Goal: Information Seeking & Learning: Learn about a topic

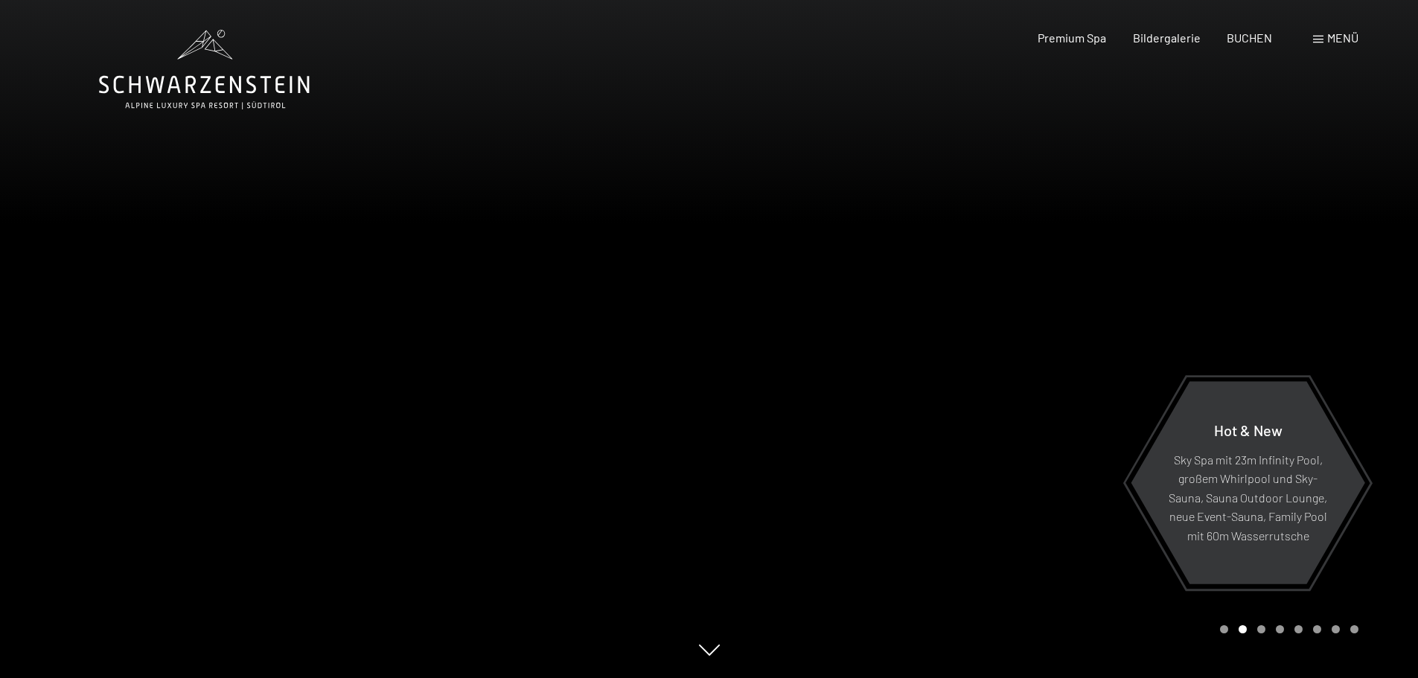
click at [1328, 36] on span "Menü" at bounding box center [1343, 38] width 31 height 14
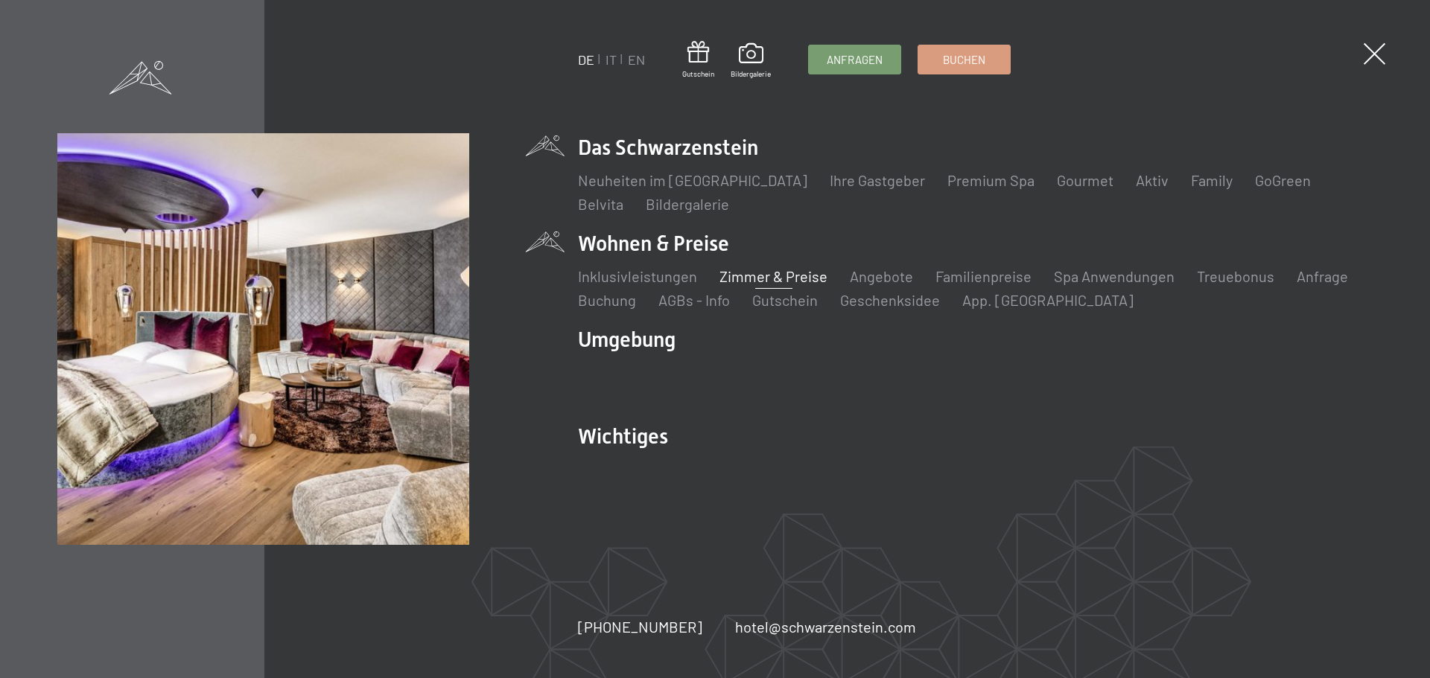
click at [766, 275] on link "Zimmer & Preise" at bounding box center [773, 276] width 108 height 18
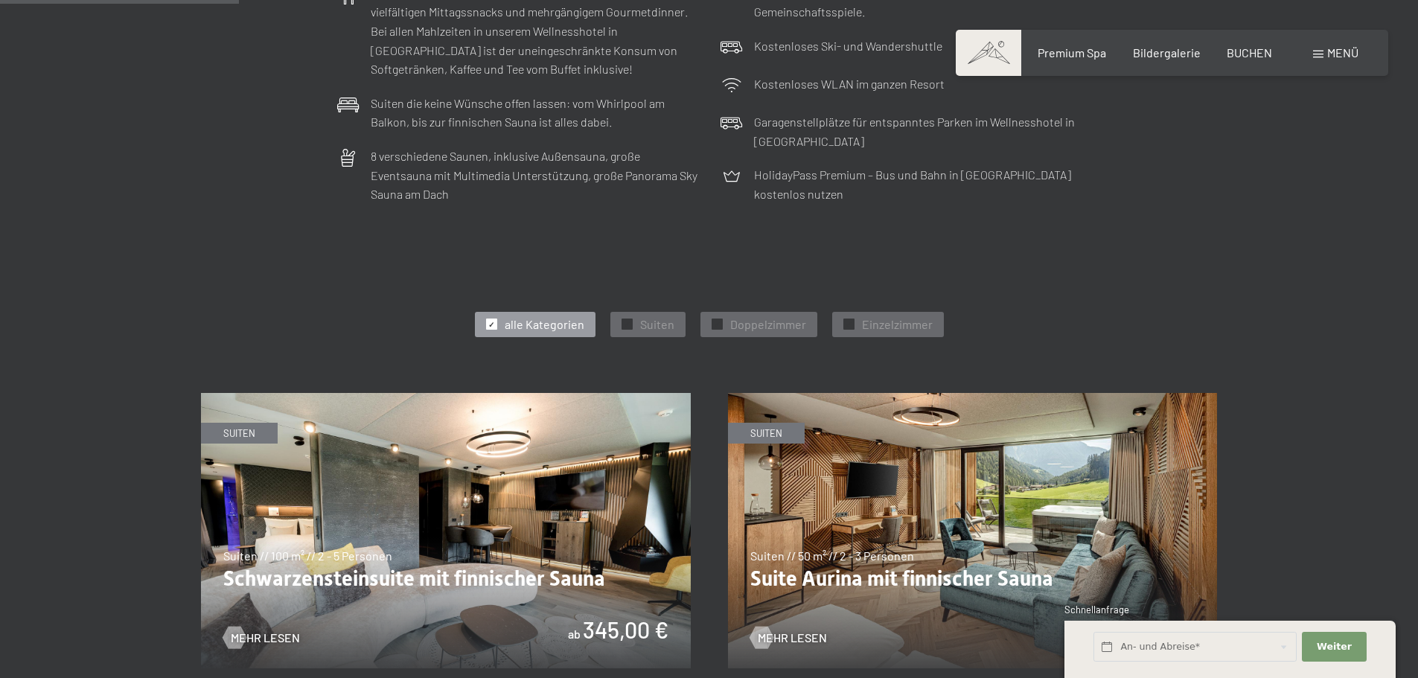
scroll to position [819, 0]
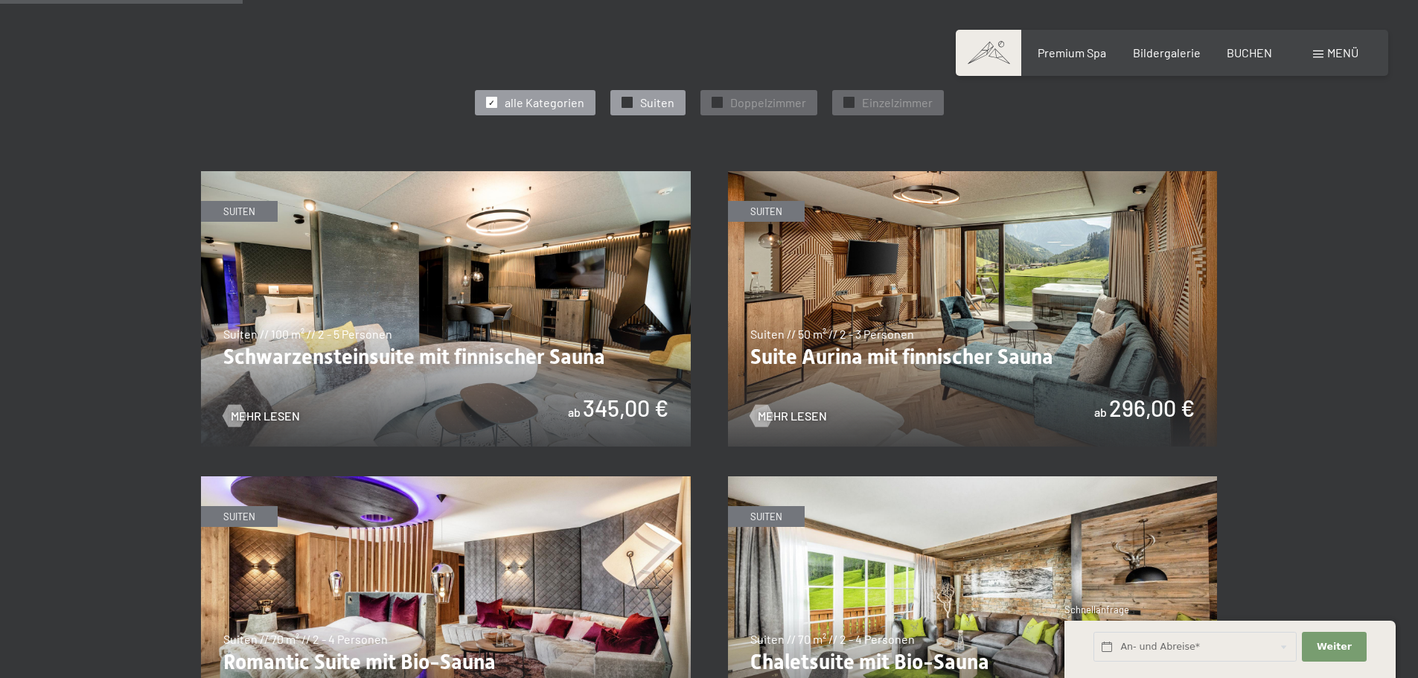
click at [642, 103] on span "Suiten" at bounding box center [657, 103] width 34 height 16
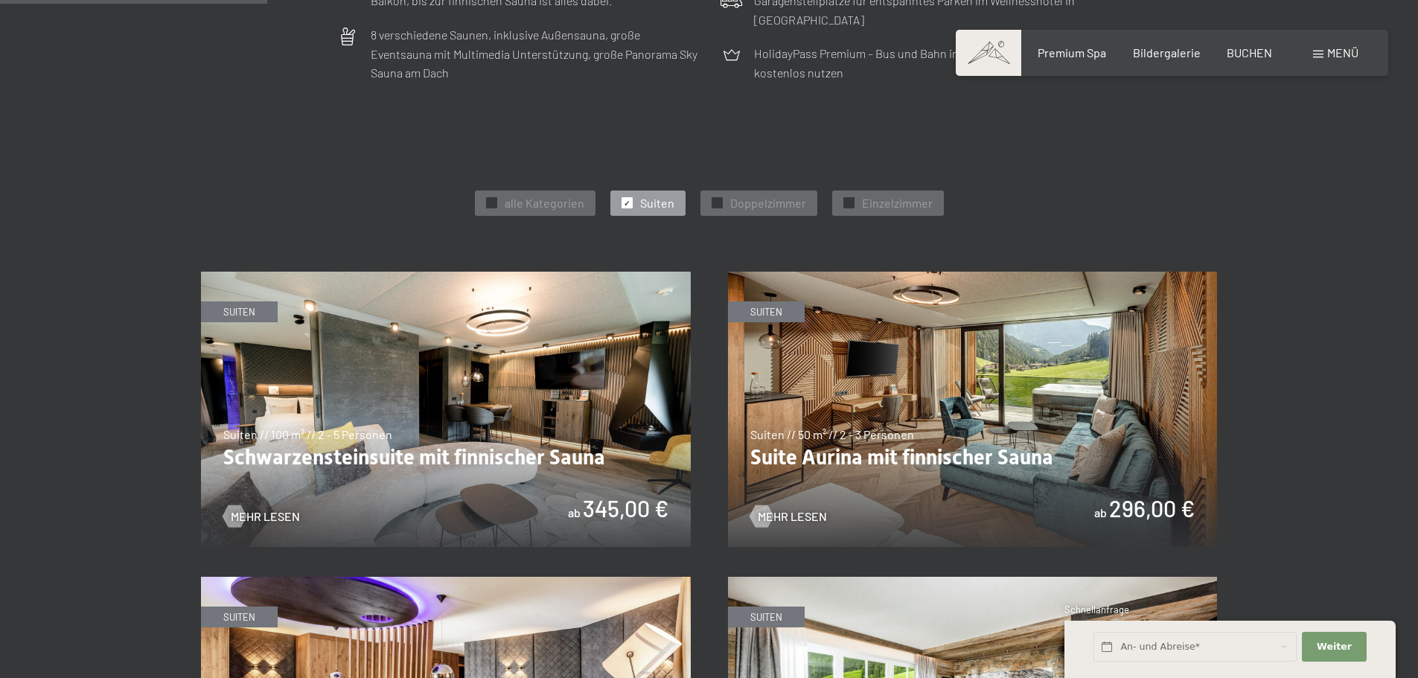
scroll to position [745, 0]
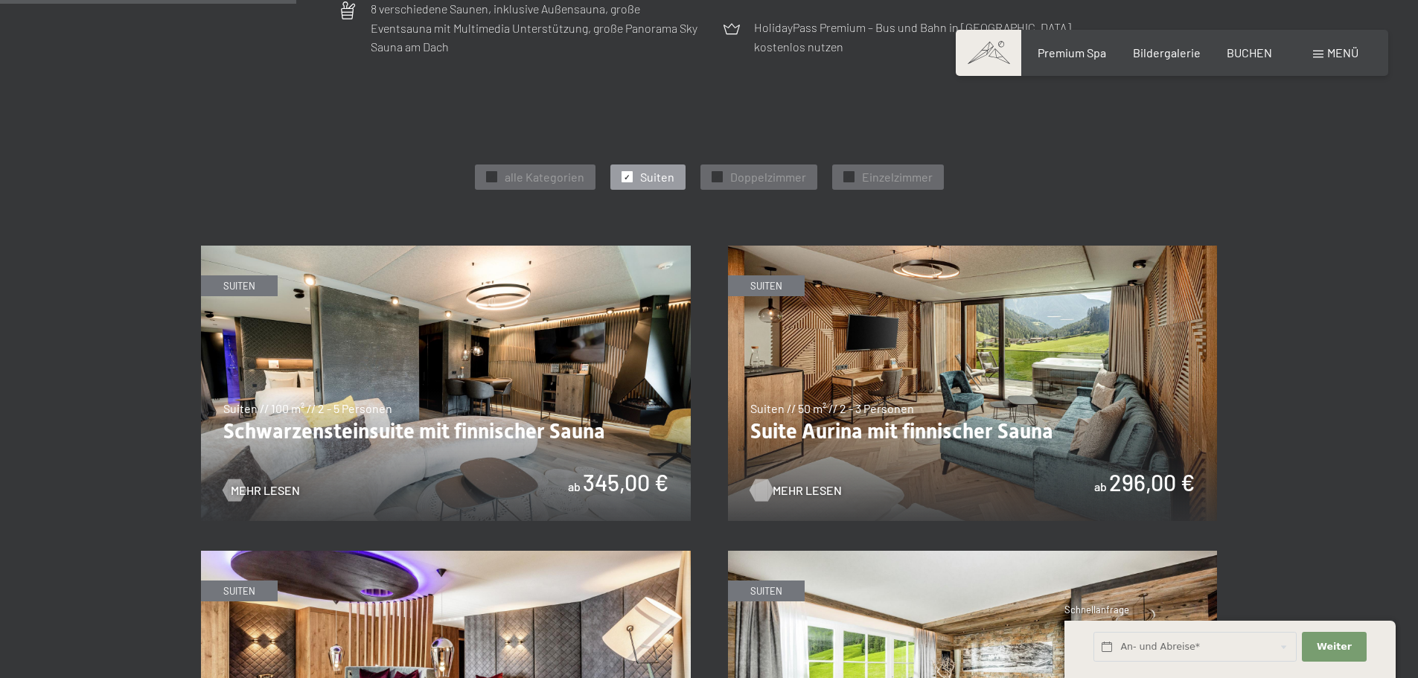
click at [776, 486] on span "Mehr Lesen" at bounding box center [807, 490] width 69 height 16
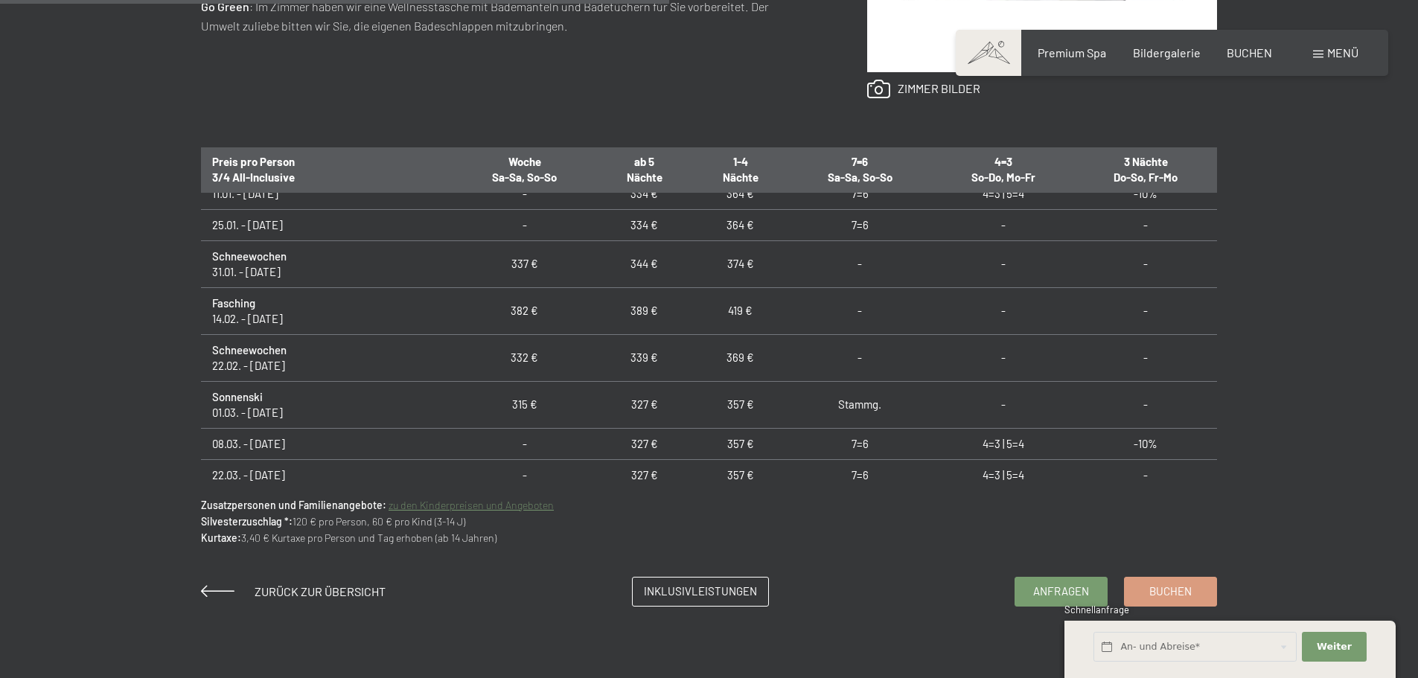
scroll to position [666, 0]
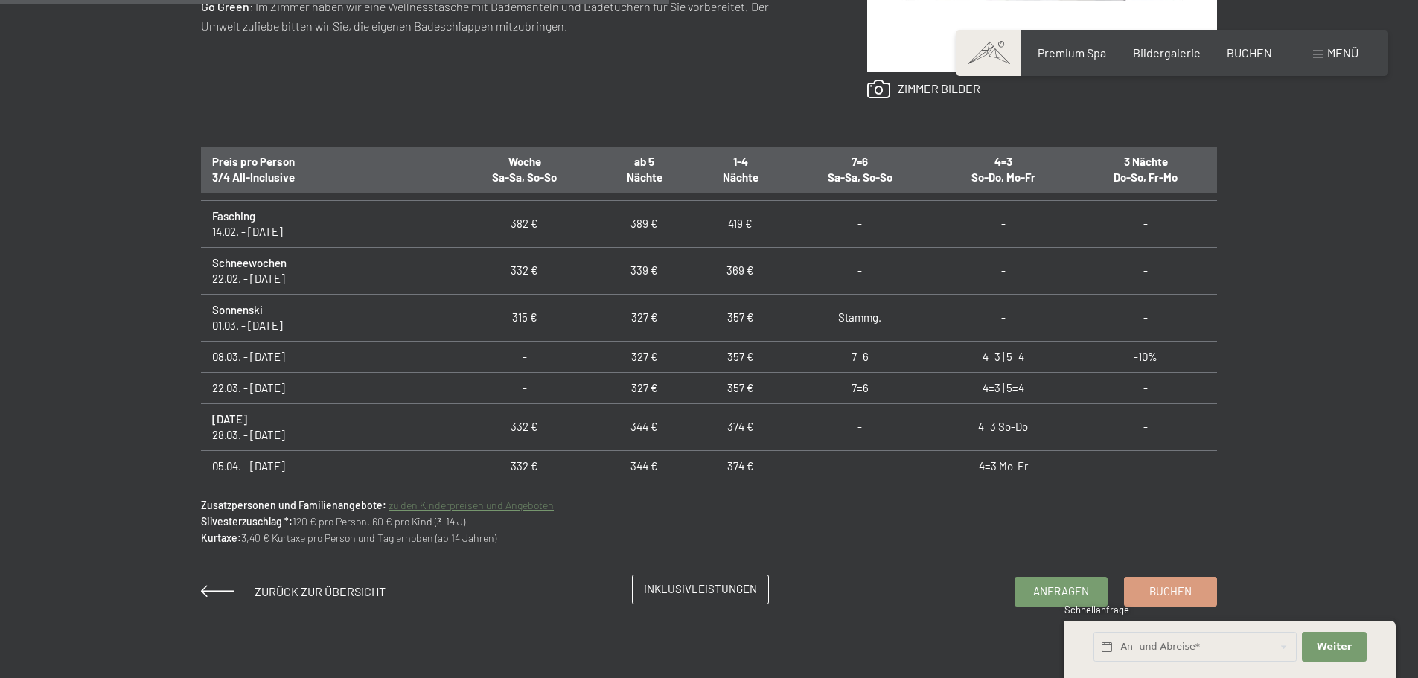
click at [684, 593] on span "Inklusivleistungen" at bounding box center [700, 590] width 113 height 16
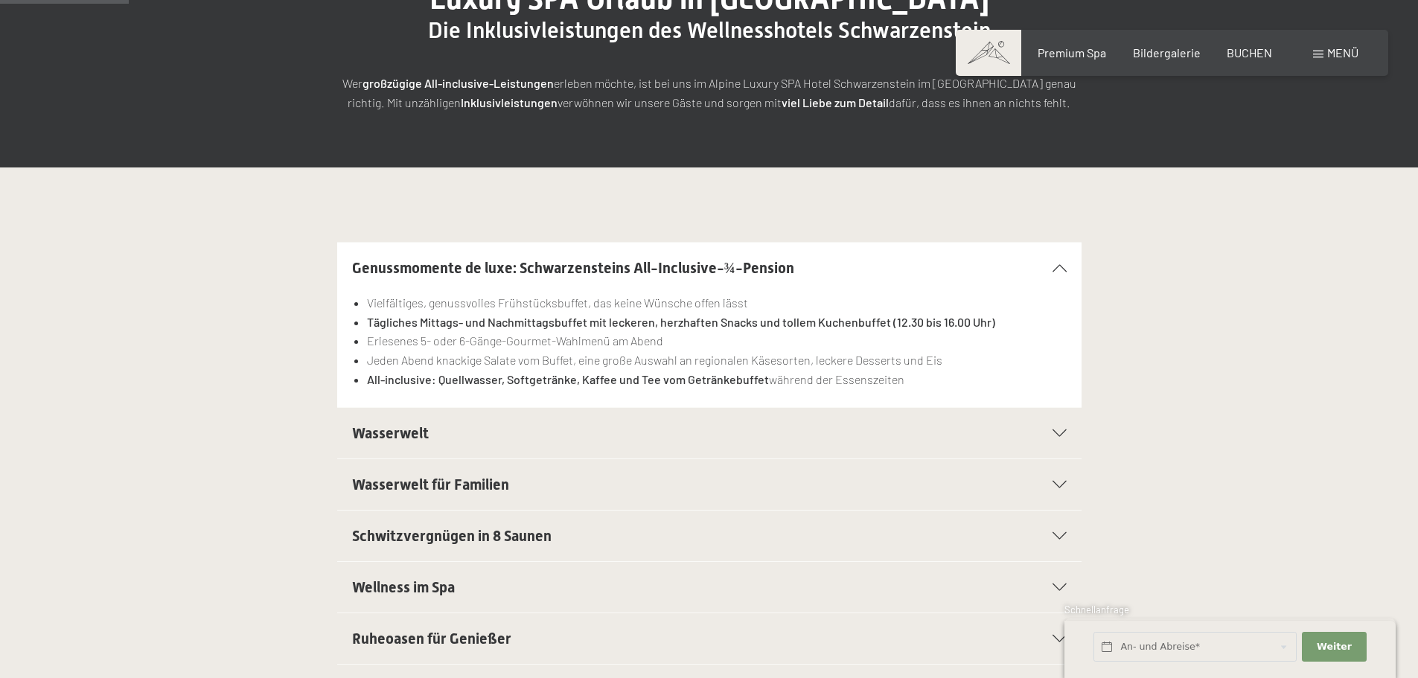
scroll to position [298, 0]
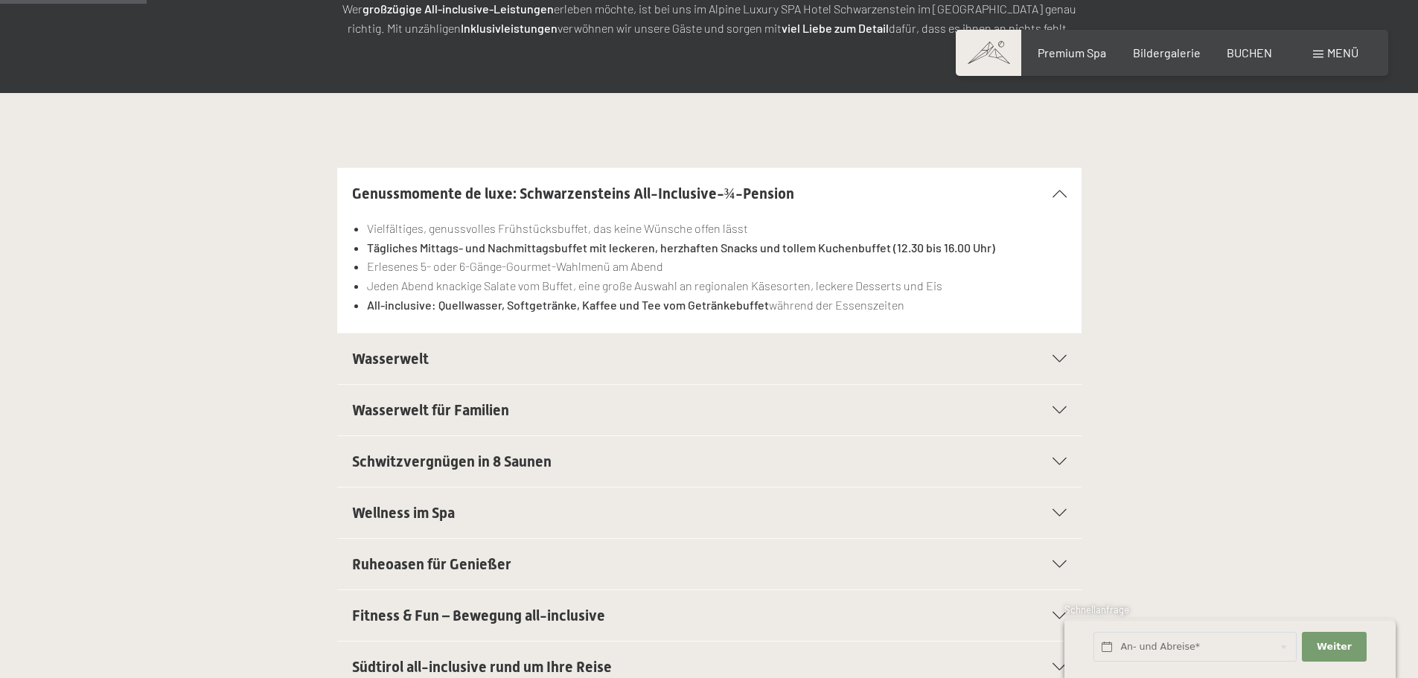
click at [537, 362] on h2 "Wasserwelt" at bounding box center [673, 358] width 643 height 21
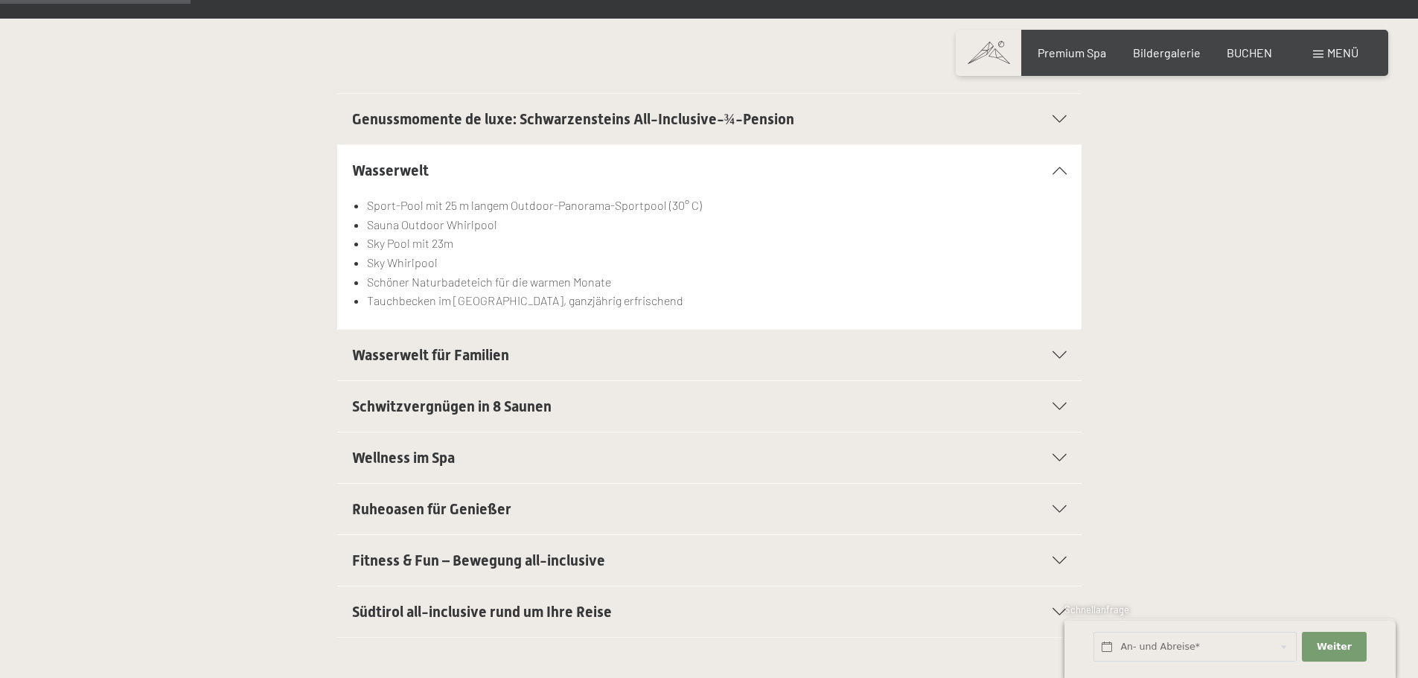
scroll to position [447, 0]
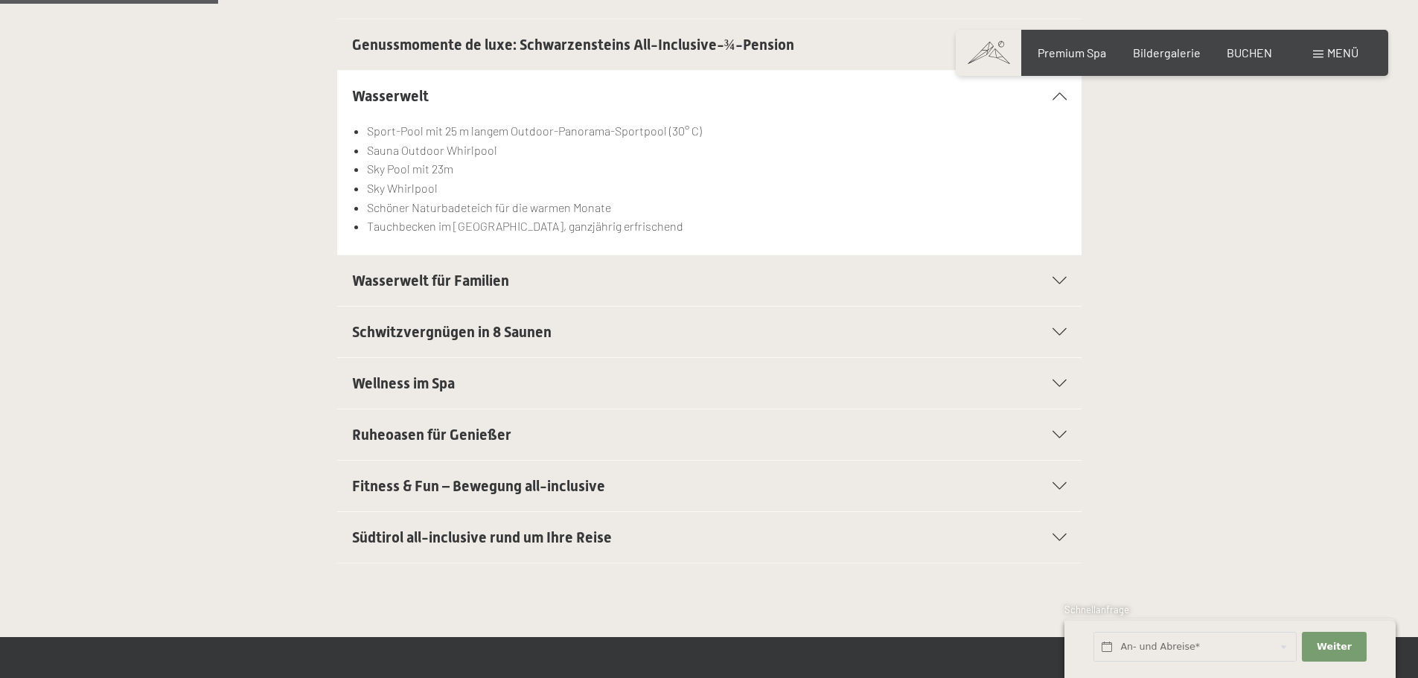
click at [484, 335] on span "Schwitzvergnügen in 8 Saunen" at bounding box center [452, 332] width 200 height 18
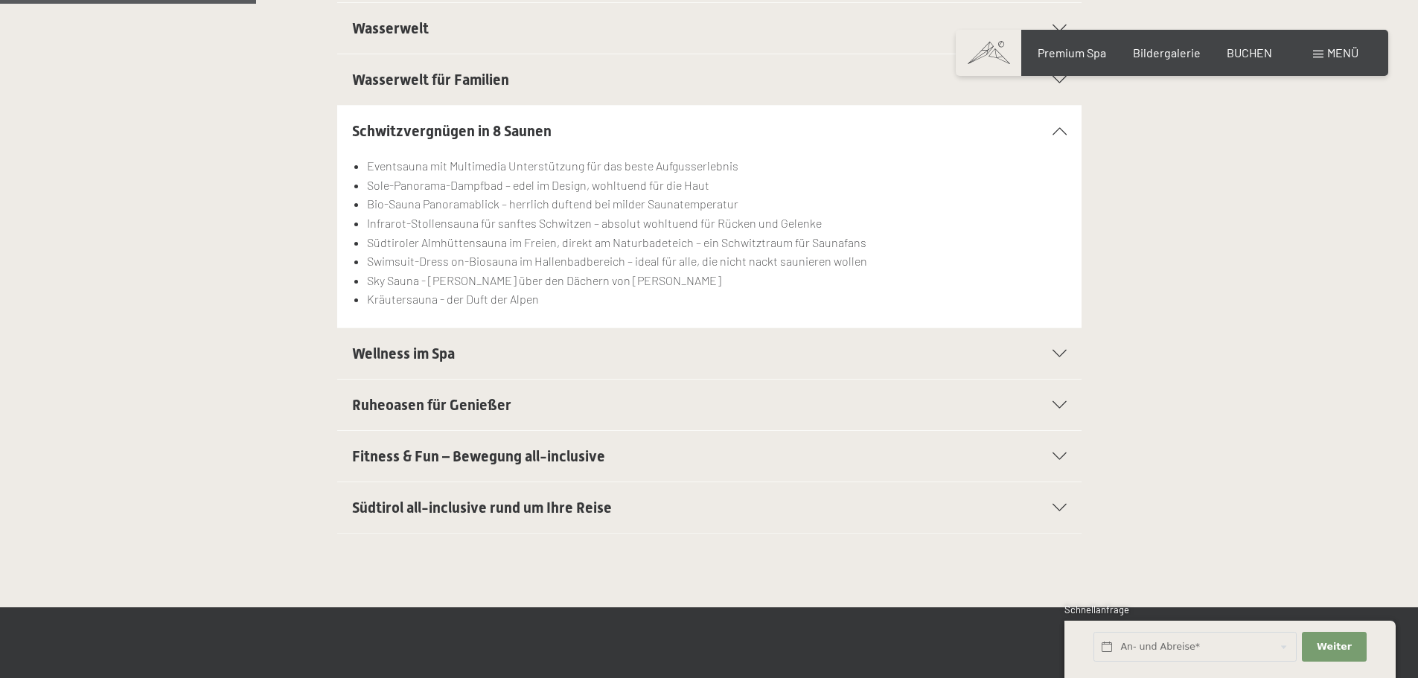
scroll to position [596, 0]
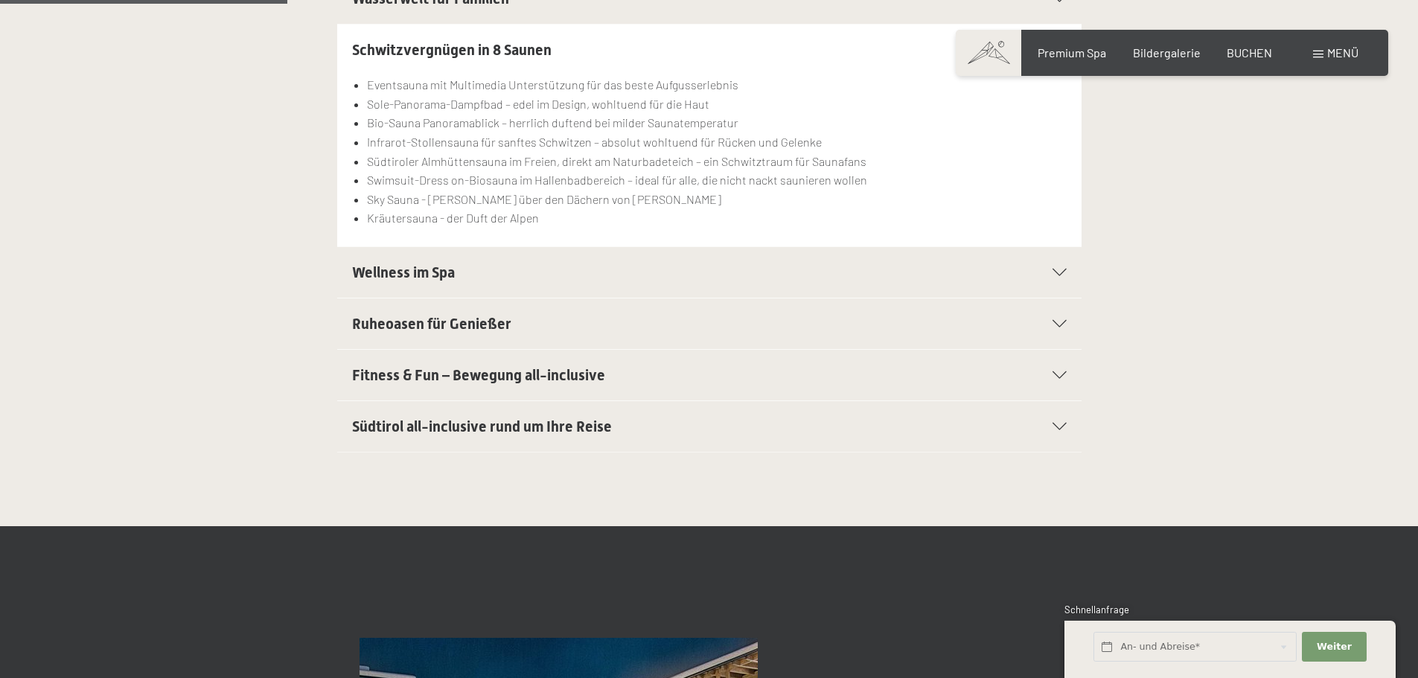
click at [482, 267] on h2 "Wellness im Spa" at bounding box center [673, 272] width 643 height 21
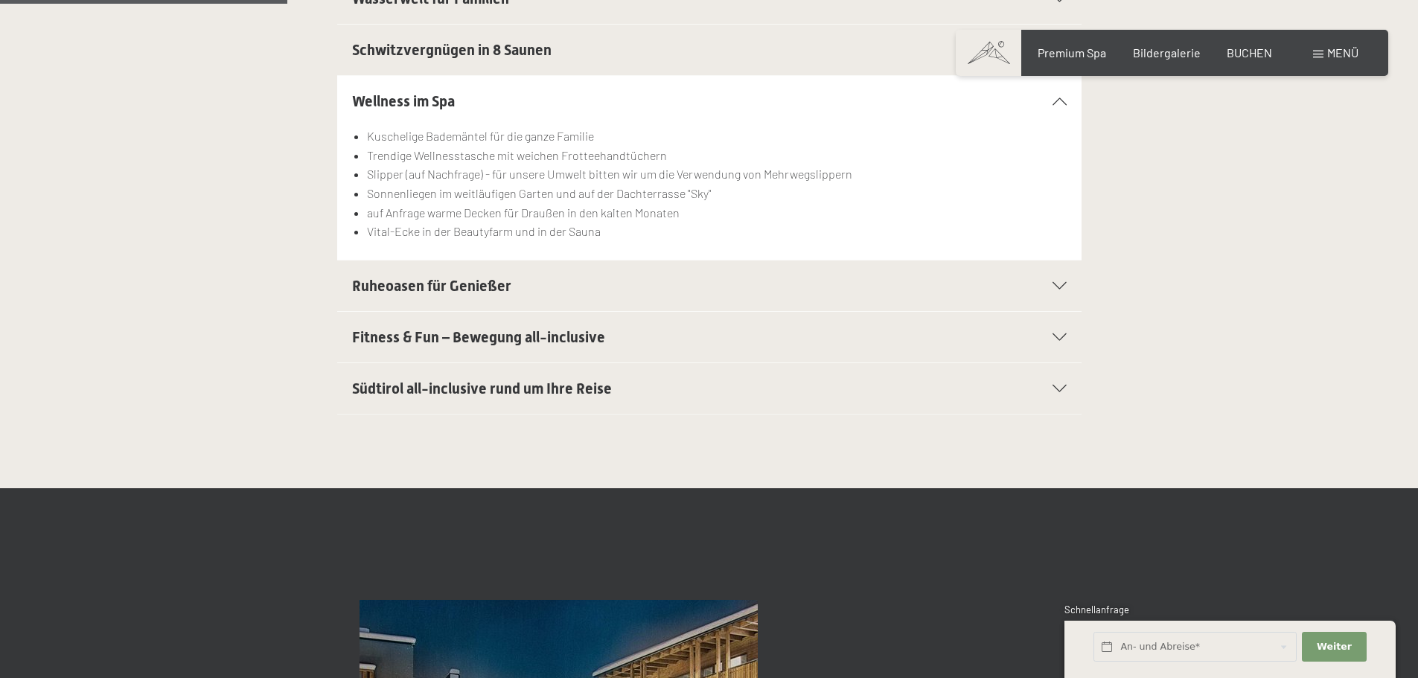
click at [485, 282] on span "Ruheoasen für Genießer" at bounding box center [431, 286] width 159 height 18
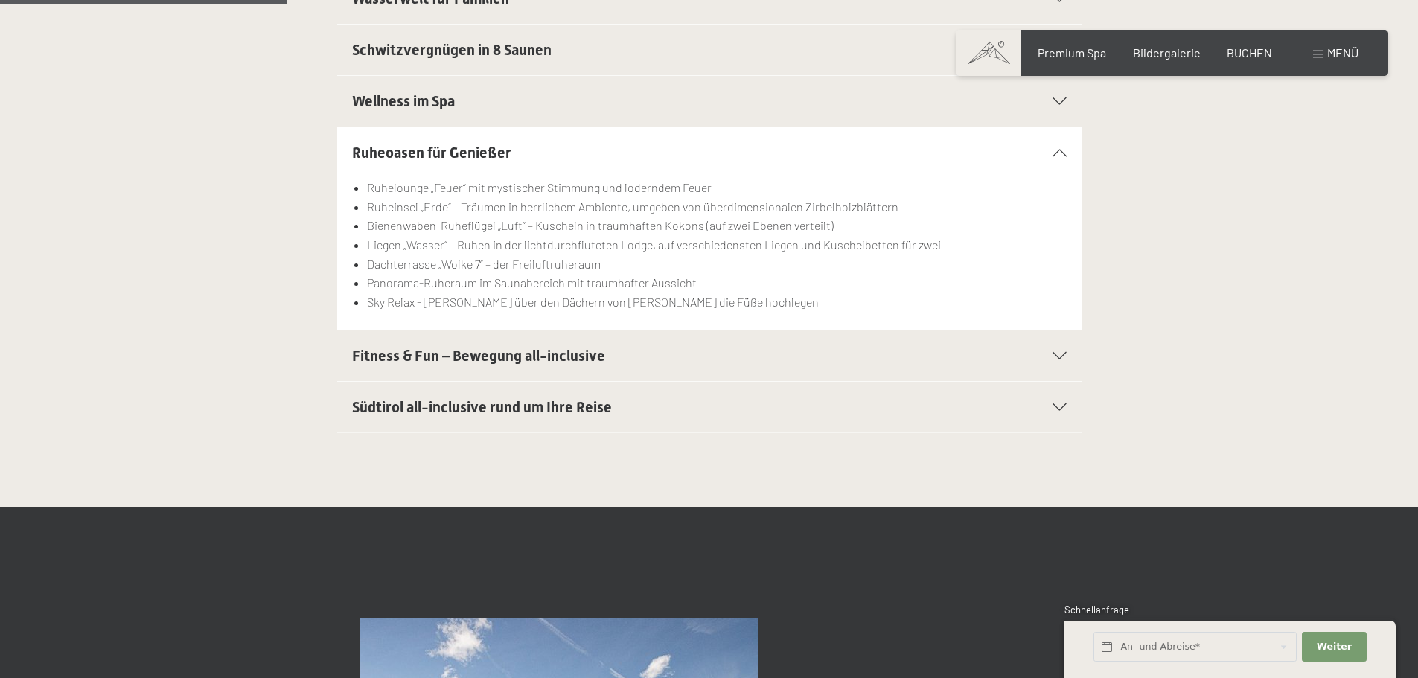
click at [488, 356] on span "Fitness & Fun – Bewegung all-inclusive" at bounding box center [478, 356] width 253 height 18
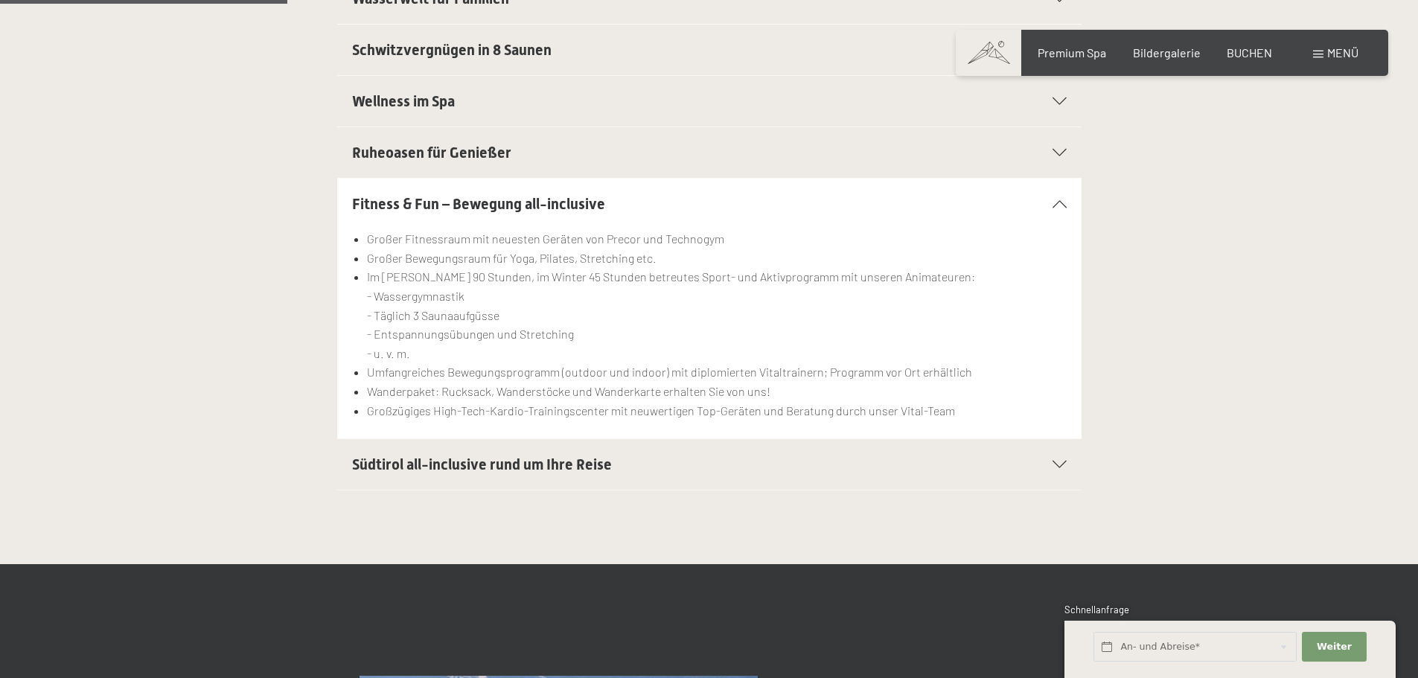
click at [502, 460] on span "Südtirol all-inclusive rund um Ihre Reise" at bounding box center [482, 465] width 260 height 18
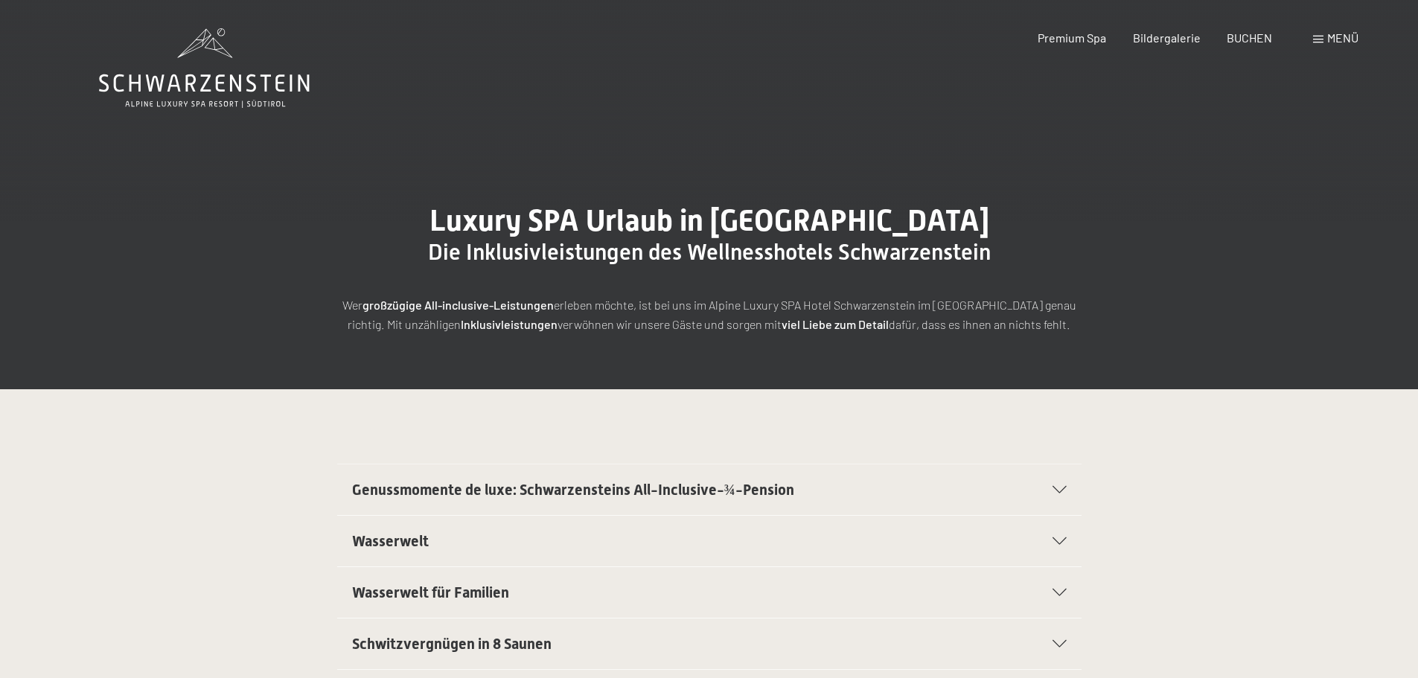
scroll to position [0, 0]
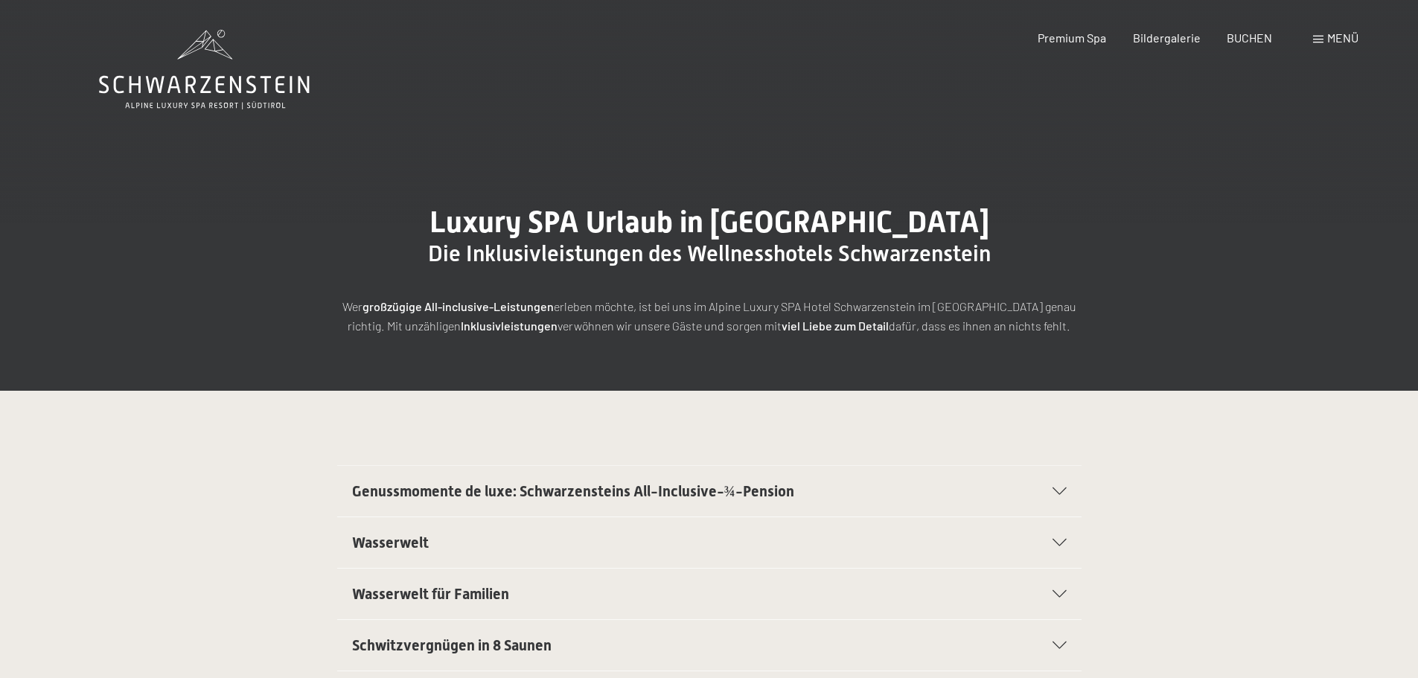
click at [211, 76] on icon at bounding box center [204, 70] width 211 height 80
